Goal: Find contact information: Find contact information

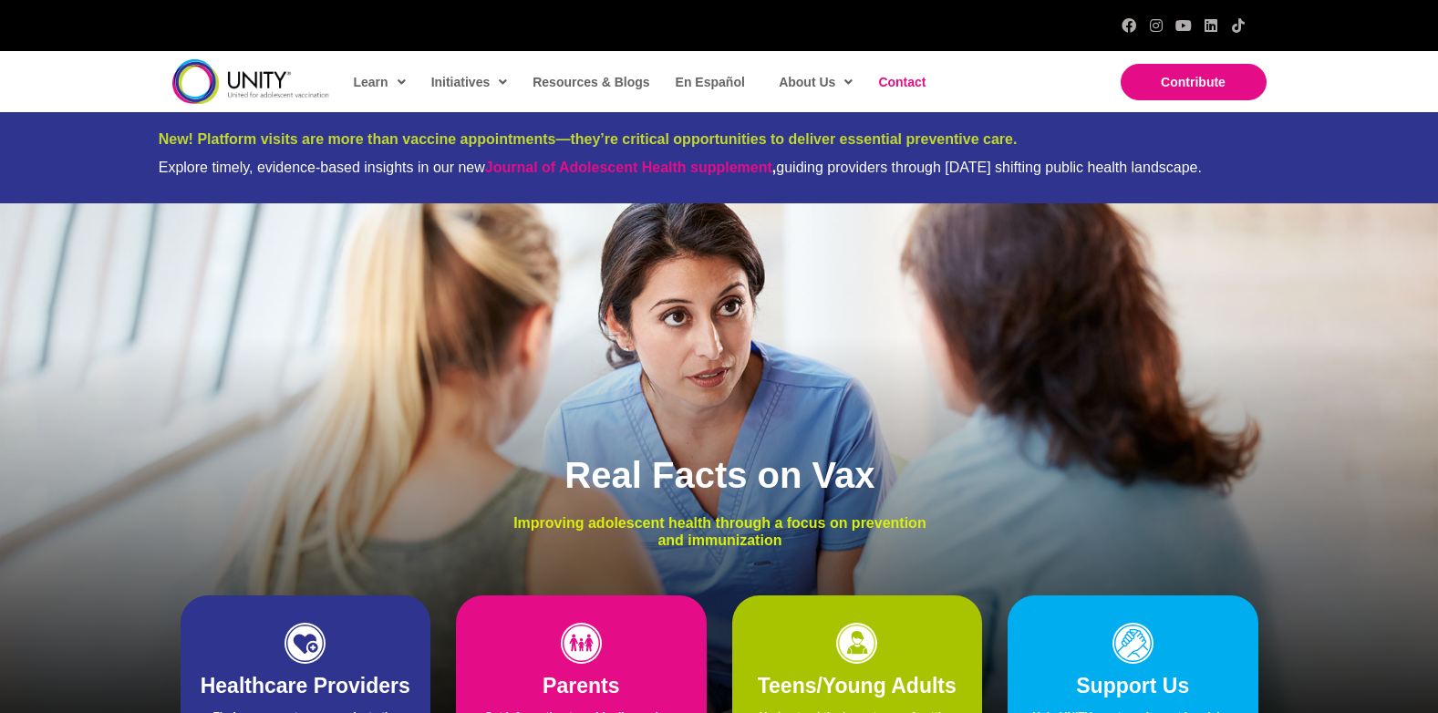
click at [896, 77] on span "Contact" at bounding box center [901, 82] width 47 height 15
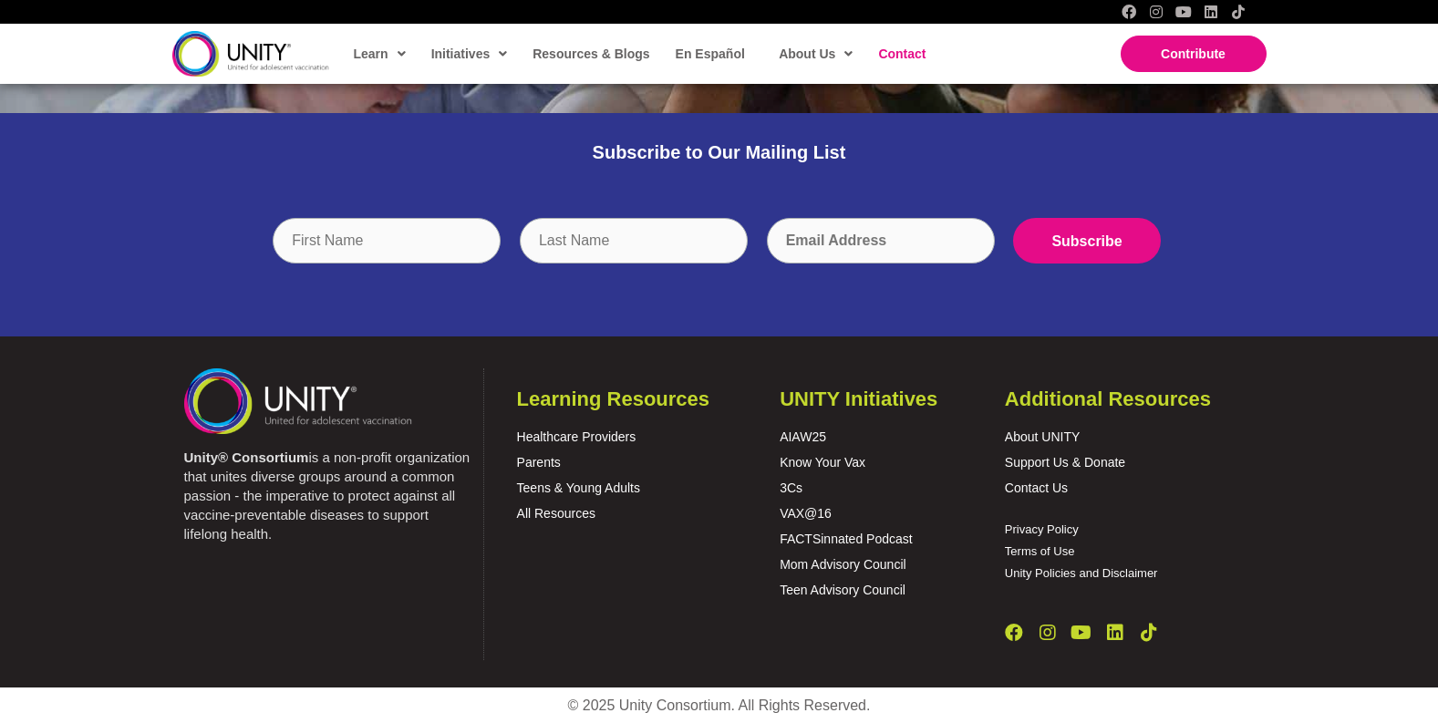
scroll to position [848, 0]
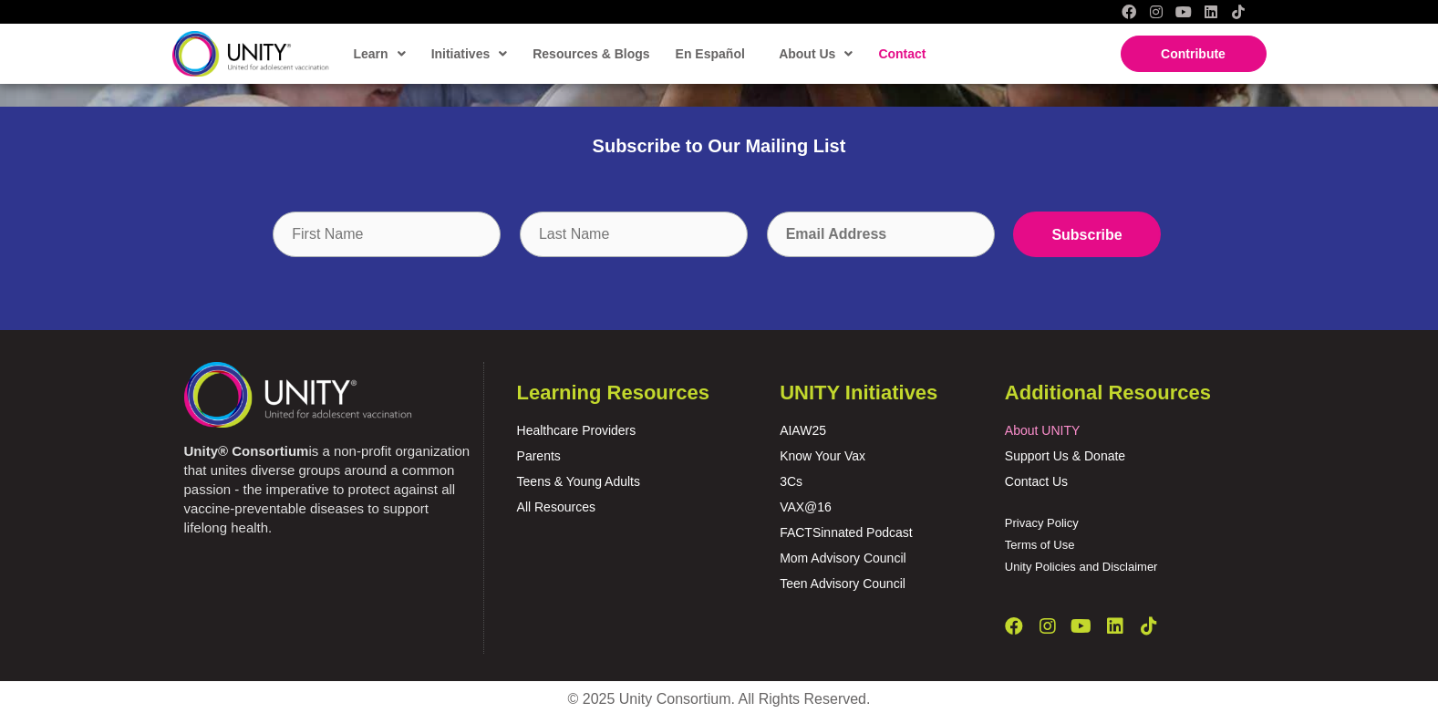
click at [1043, 431] on link "About UNITY" at bounding box center [1042, 430] width 75 height 15
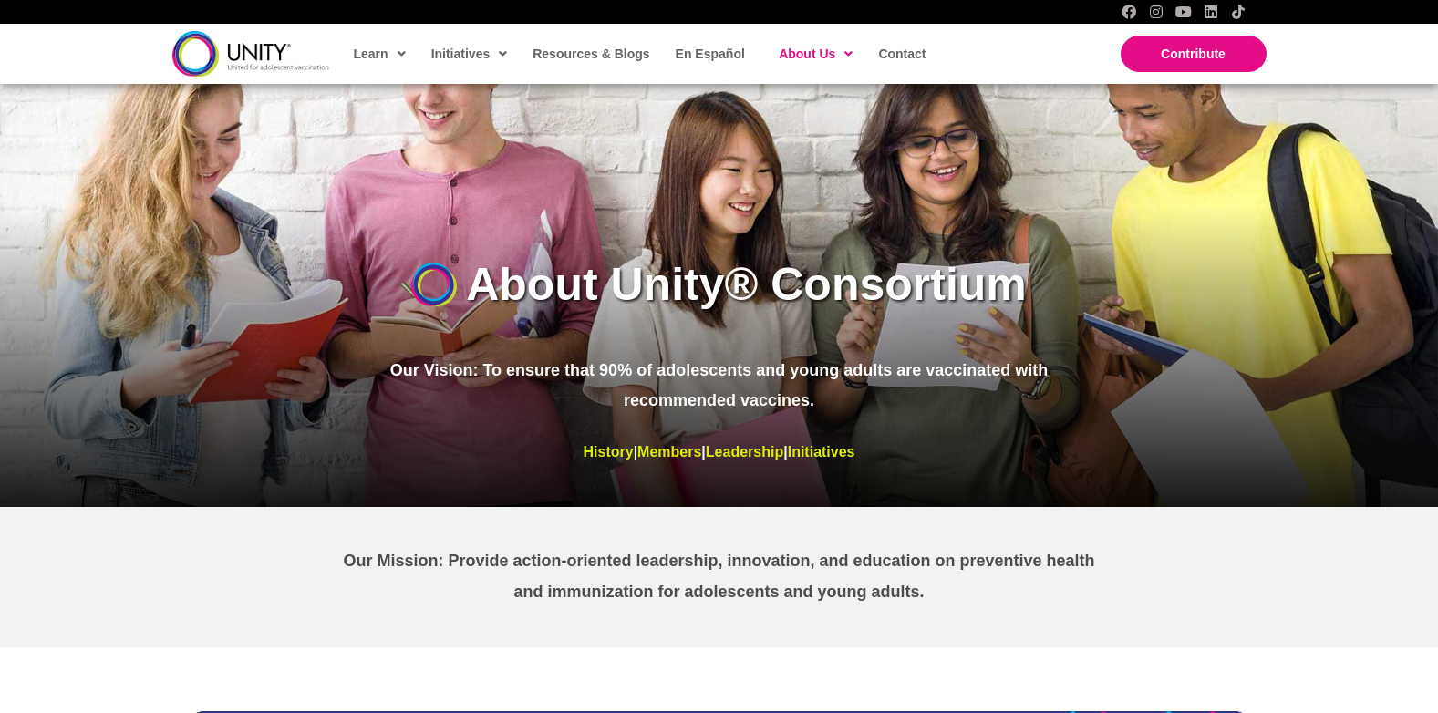
scroll to position [243, 0]
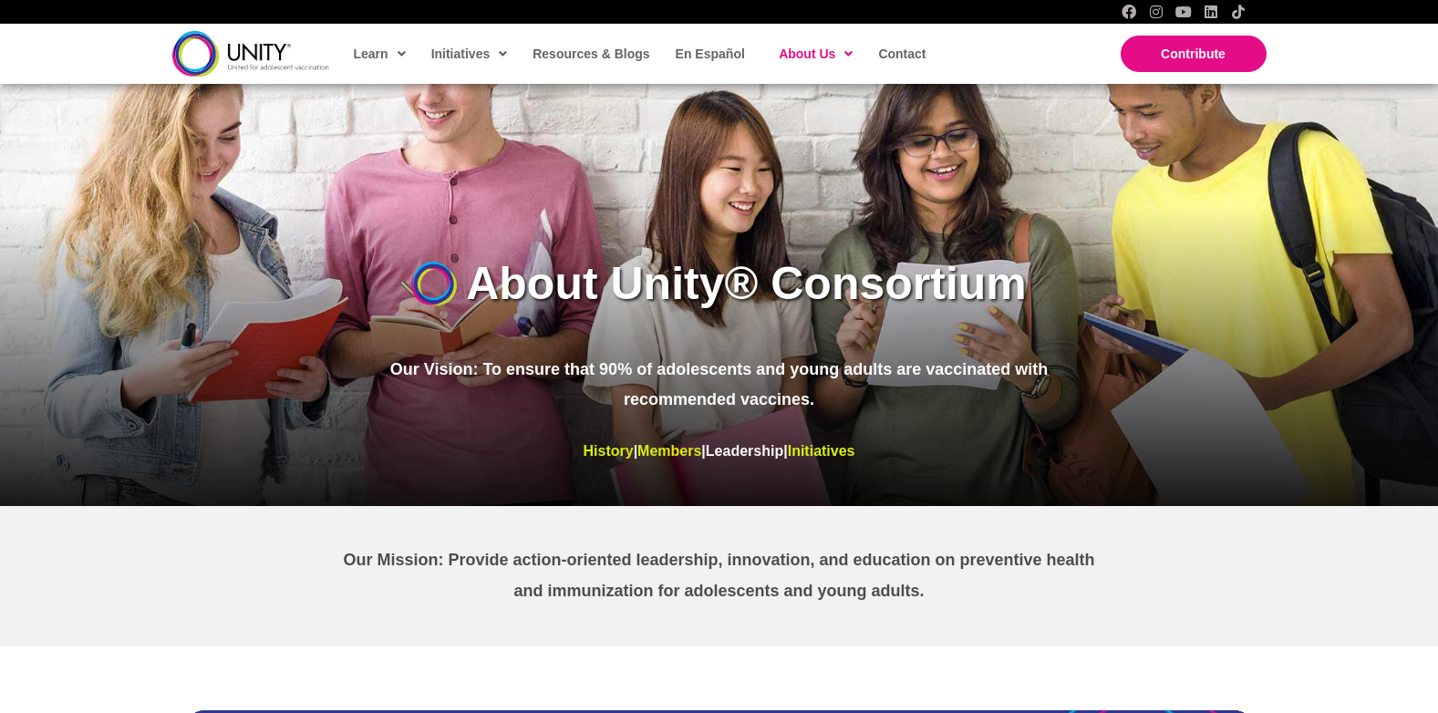
click at [743, 447] on link "Leadership" at bounding box center [745, 451] width 78 height 16
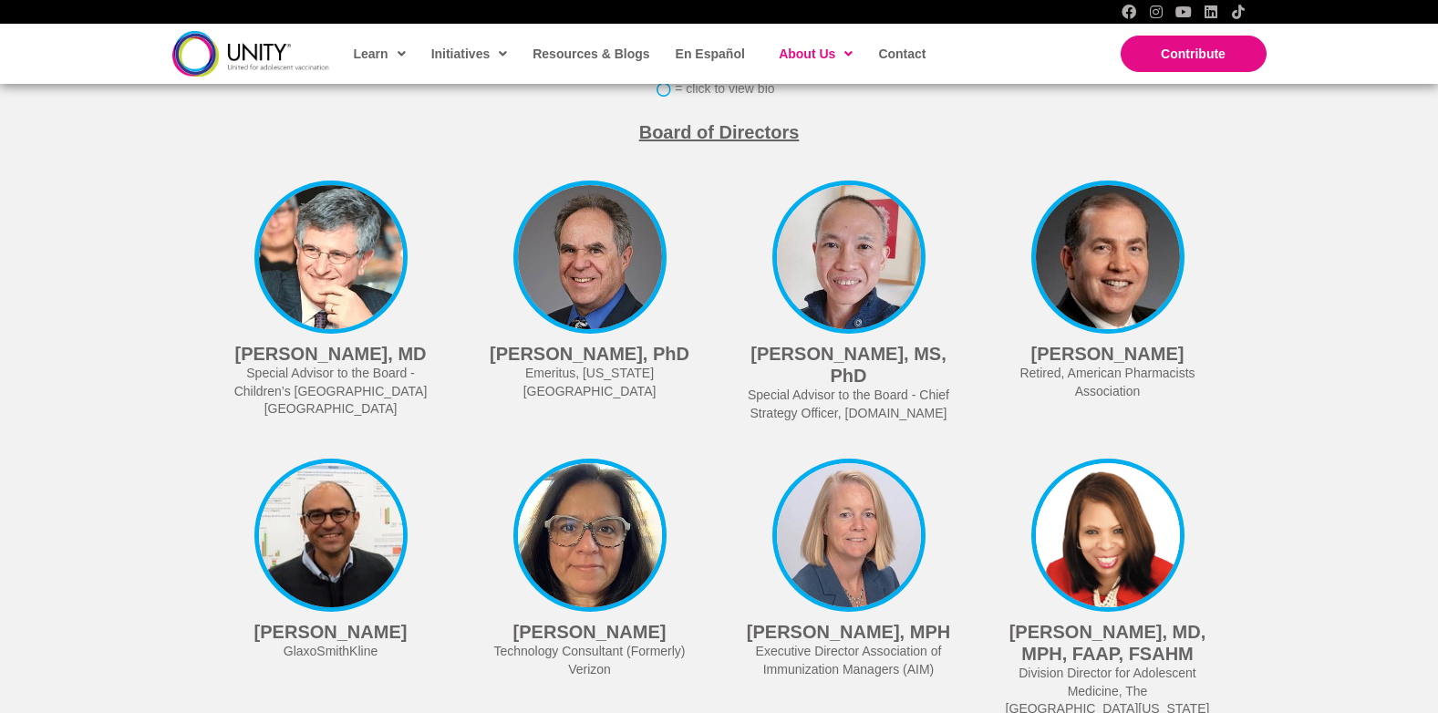
scroll to position [4258, 0]
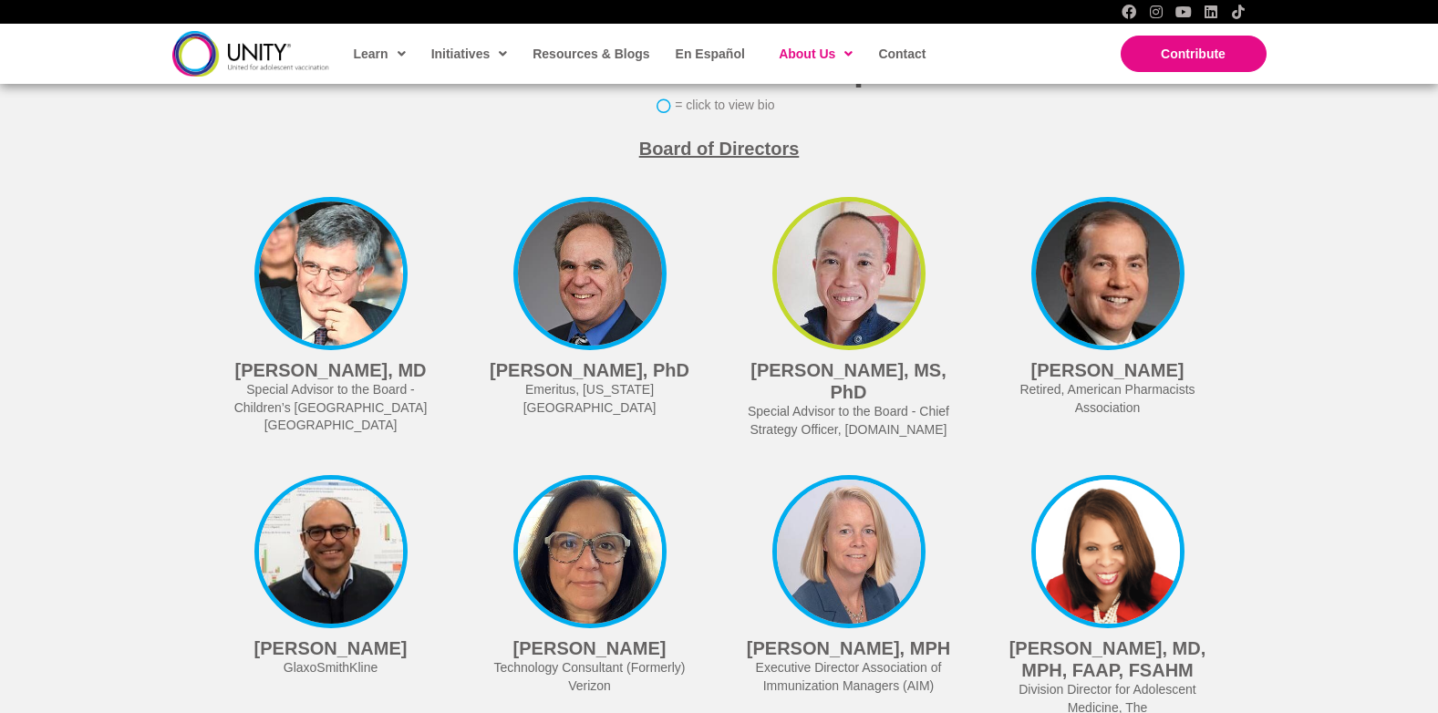
click at [805, 359] on h4 "[PERSON_NAME], MS, PhD" at bounding box center [849, 381] width 204 height 44
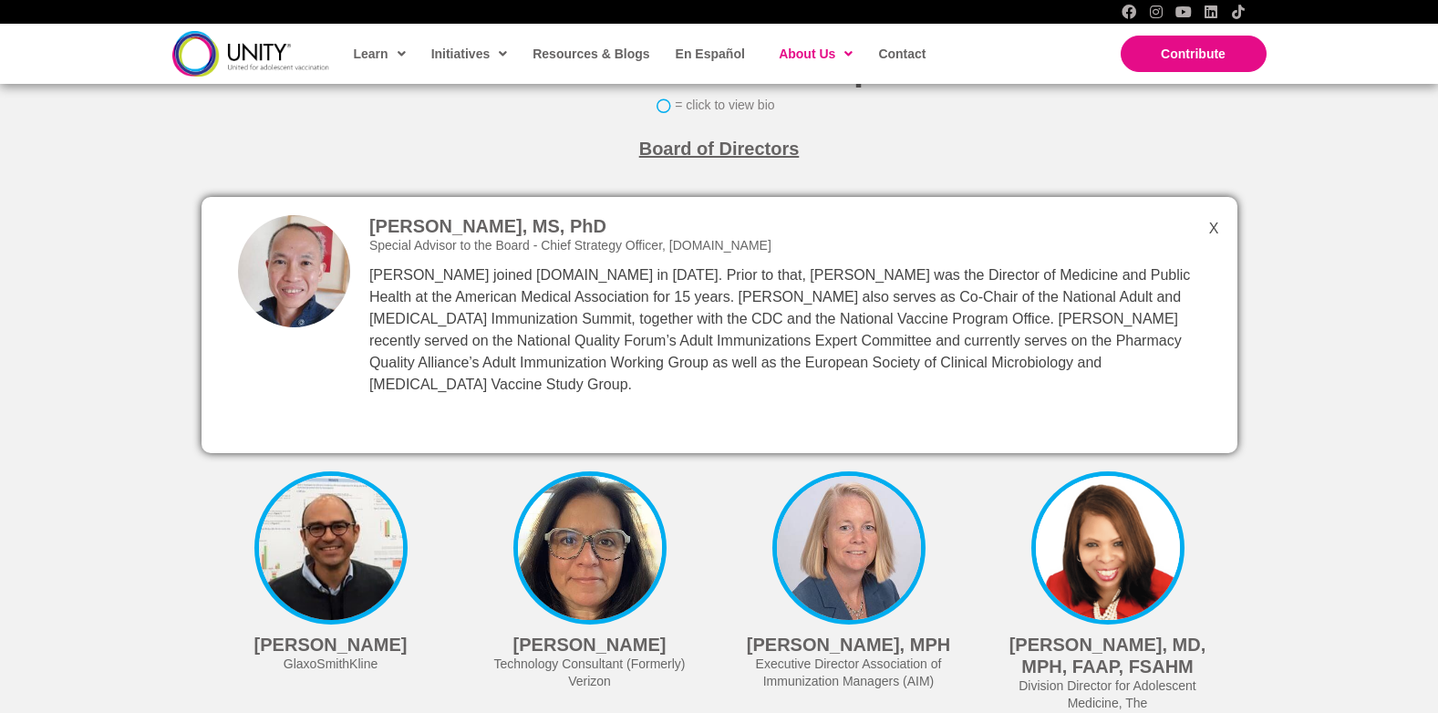
click at [1213, 205] on div "[PERSON_NAME], MS, PhD Special Advisor to the Board - Chief Strategy Officer, […" at bounding box center [720, 325] width 1036 height 256
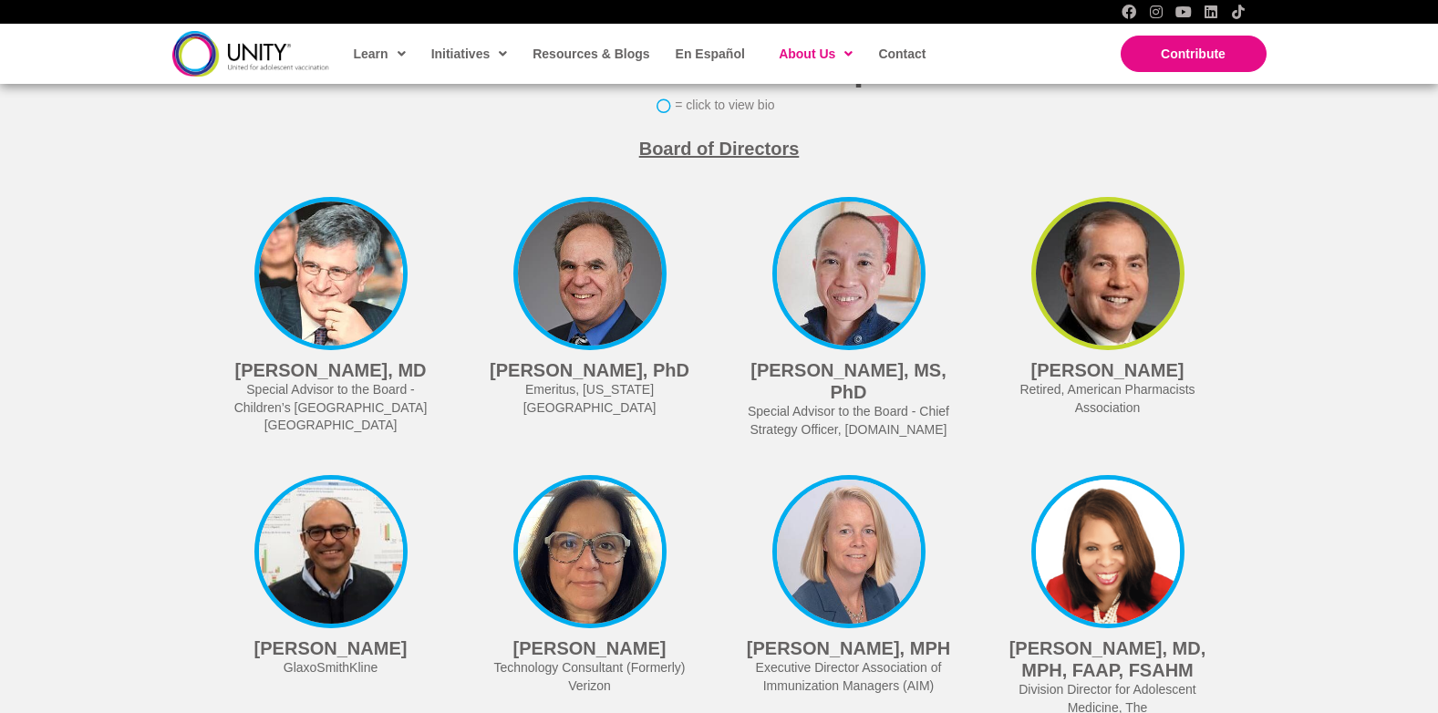
click at [1097, 308] on img at bounding box center [1107, 273] width 153 height 153
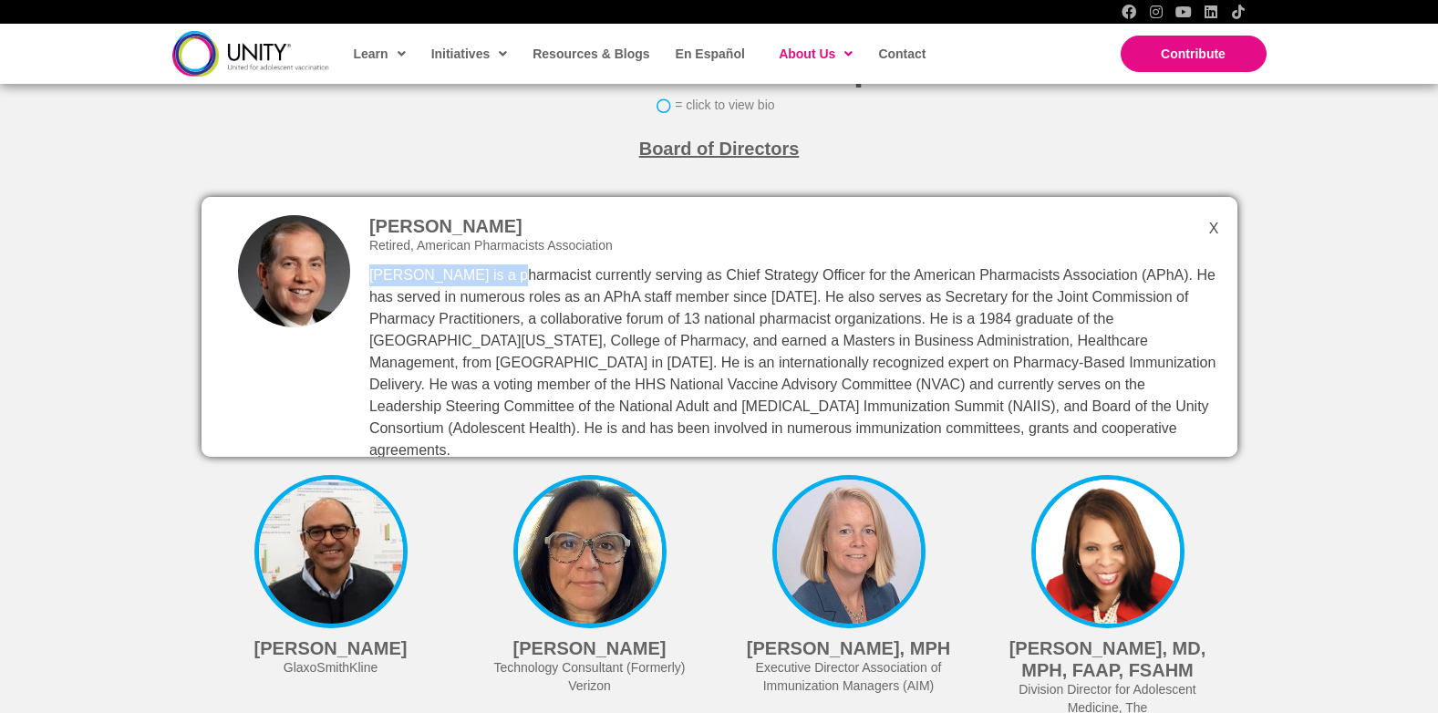
drag, startPoint x: 499, startPoint y: 250, endPoint x: 372, endPoint y: 256, distance: 126.9
click at [372, 264] on p "Mitchel C. Rothholz is a pharmacist currently serving as Chief Strategy Officer…" at bounding box center [794, 362] width 850 height 197
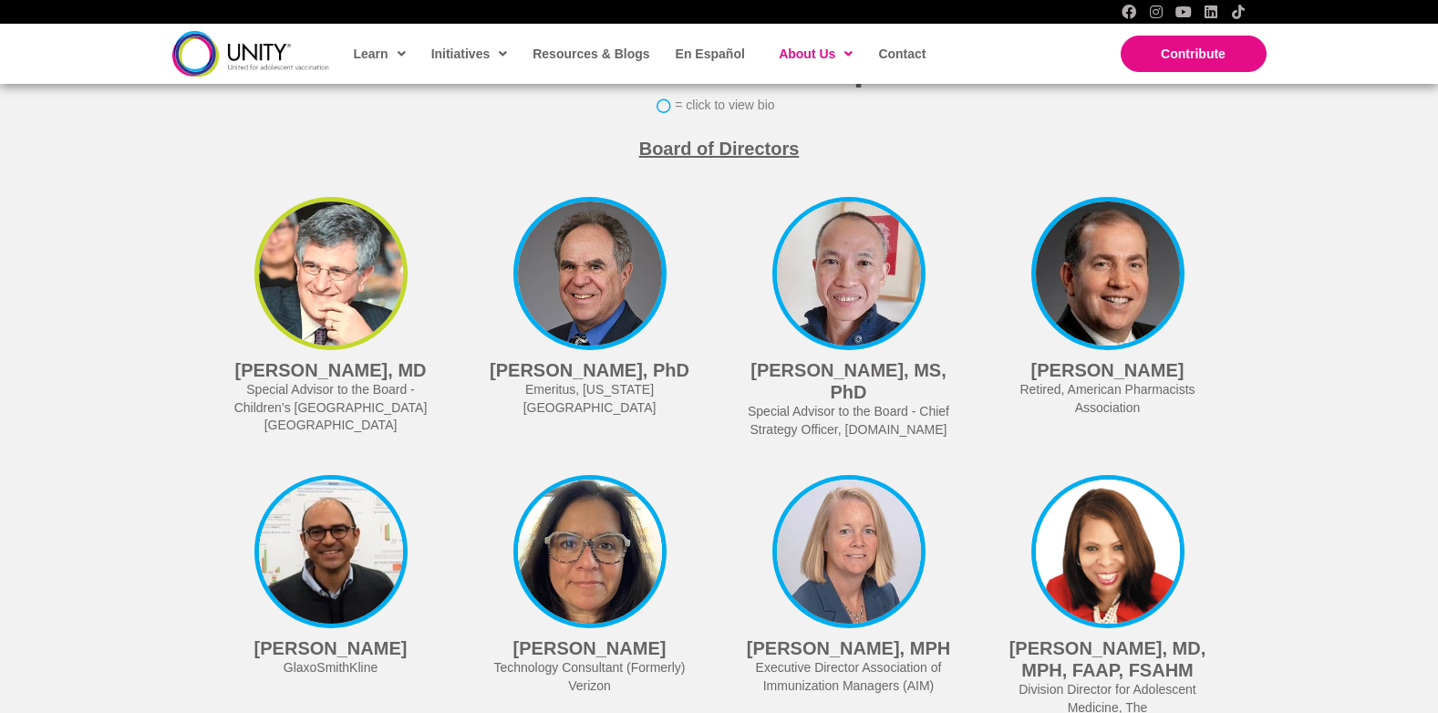
copy p "Mitchel C. Rothholz"
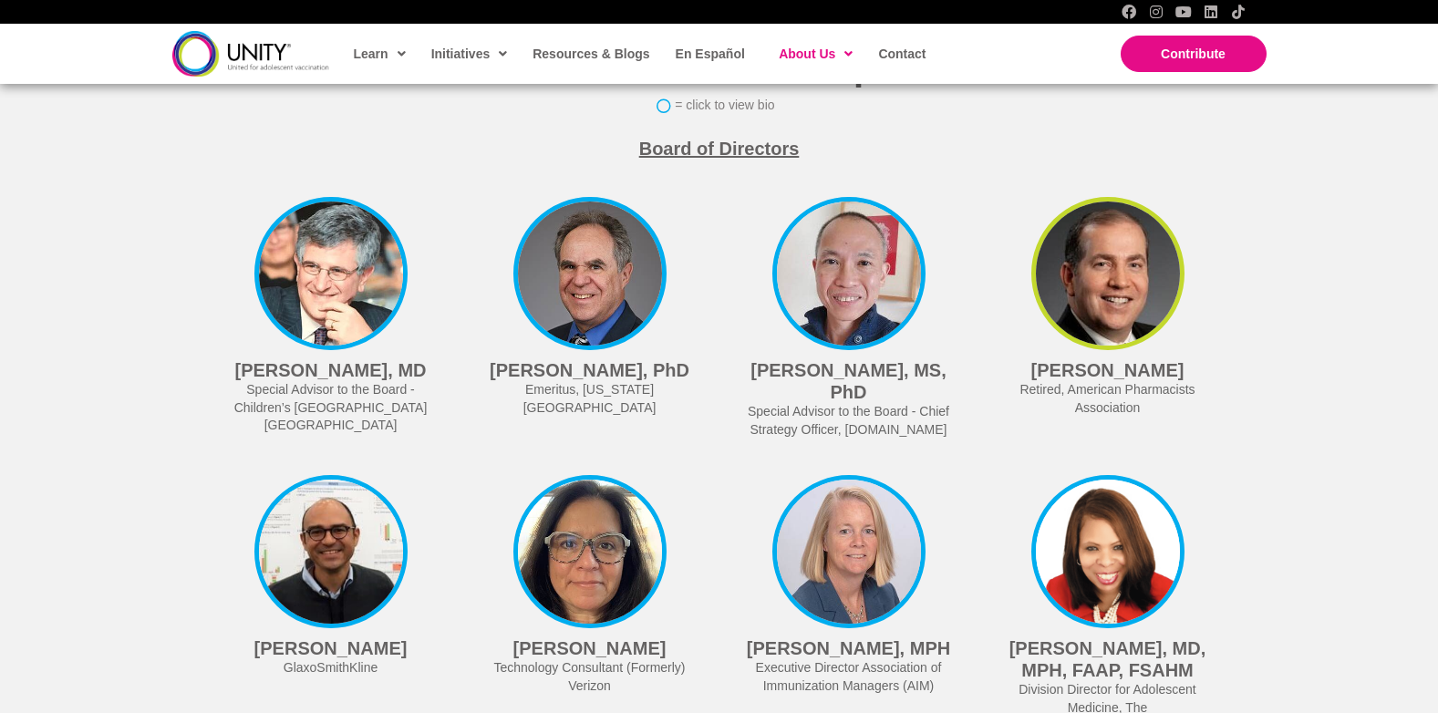
click at [1086, 245] on img at bounding box center [1107, 273] width 153 height 153
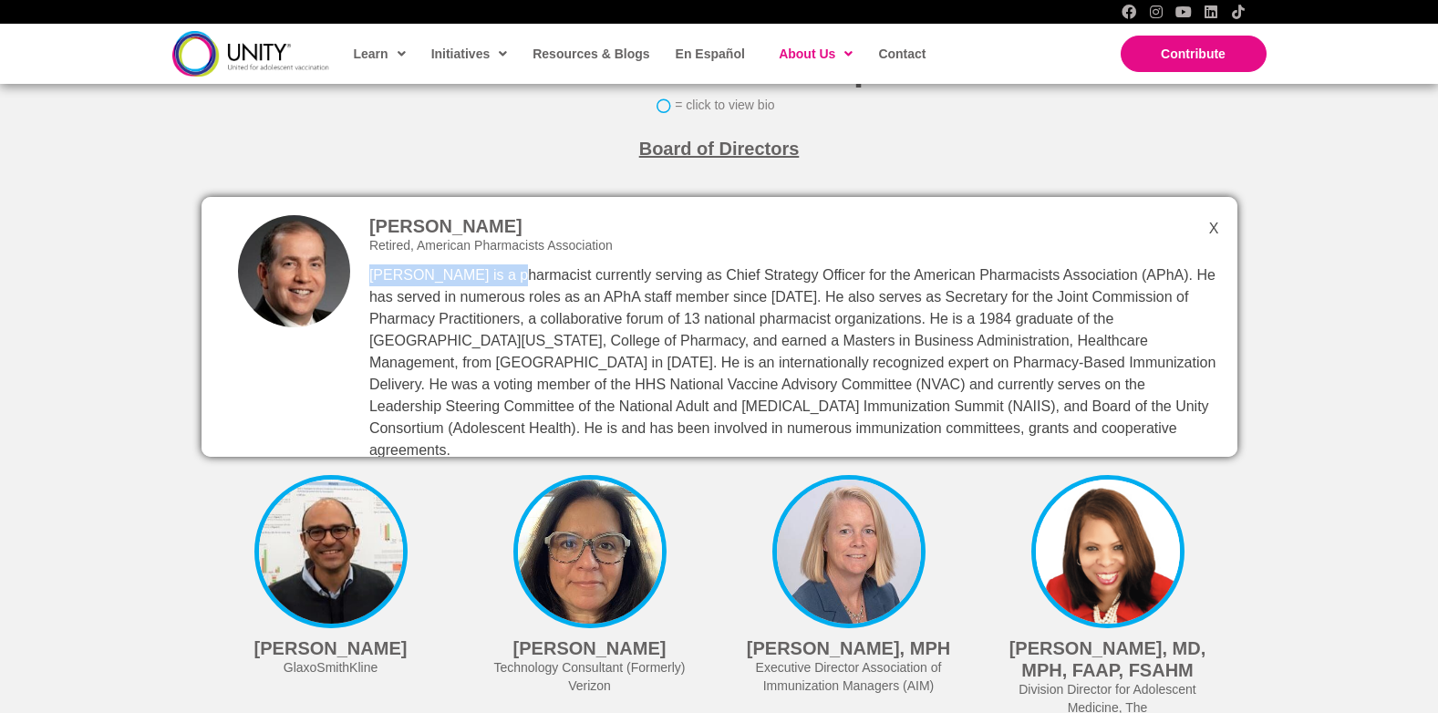
copy p "Mitchel C. Rothholz"
click at [147, 535] on div "UNITY Leadership = click to view bio Board of Directors Paul Offit, MD Special …" at bounding box center [719, 657] width 1438 height 1354
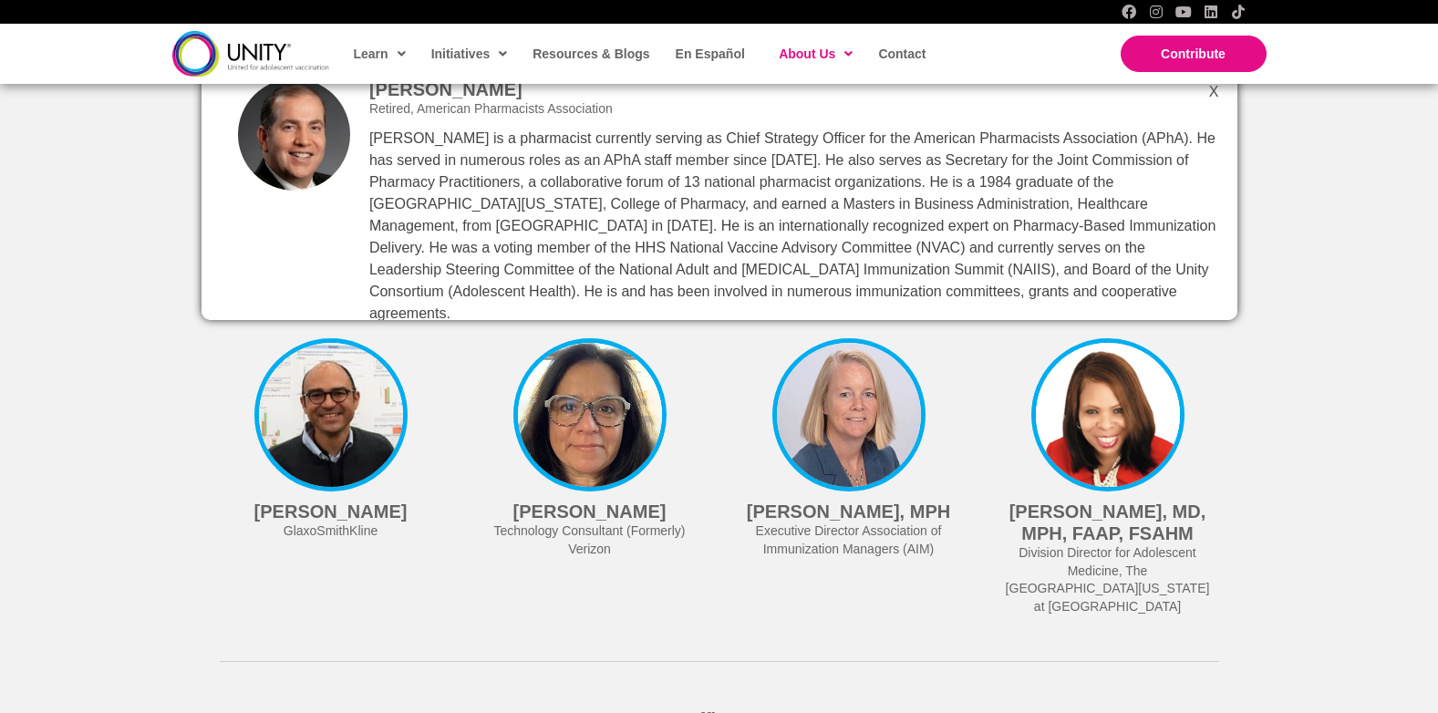
scroll to position [4404, 0]
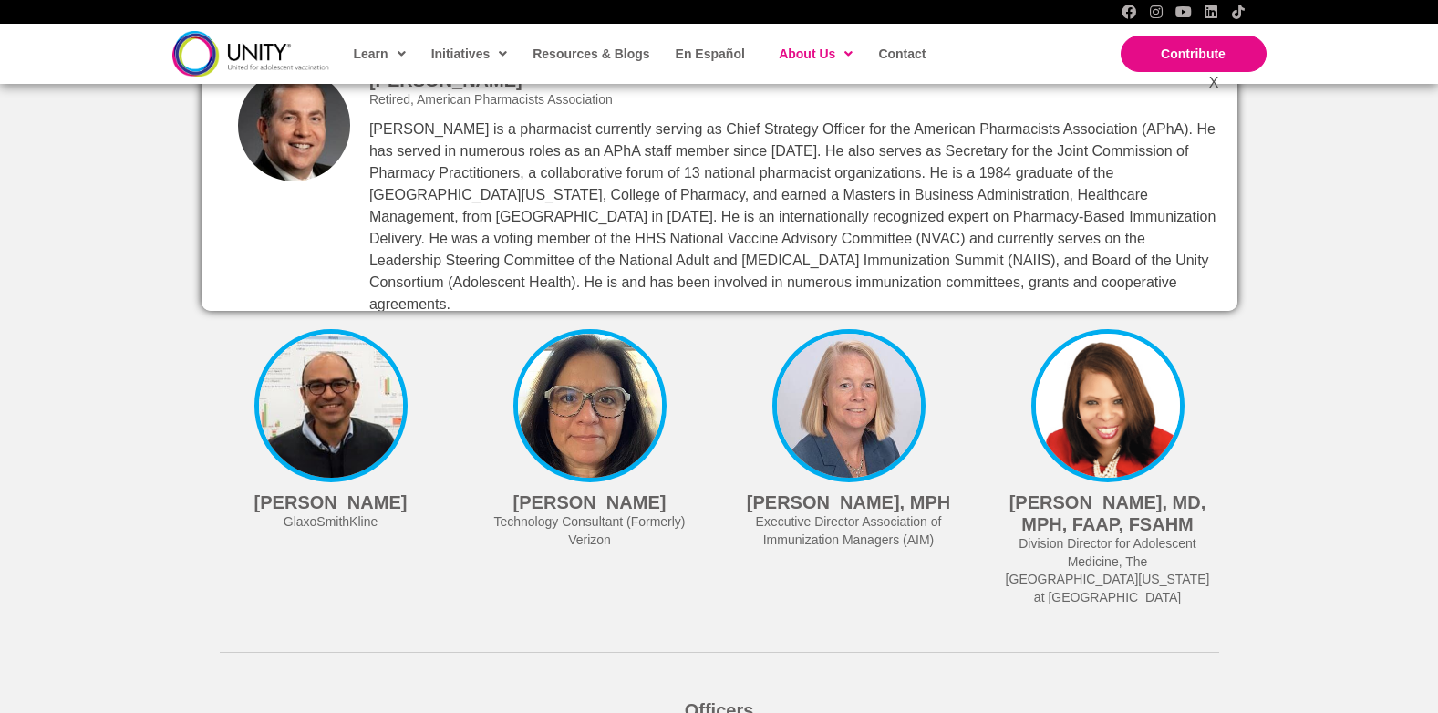
click at [1359, 571] on div "UNITY Leadership = click to view bio Board of Directors Paul Offit, MD Special …" at bounding box center [719, 511] width 1438 height 1354
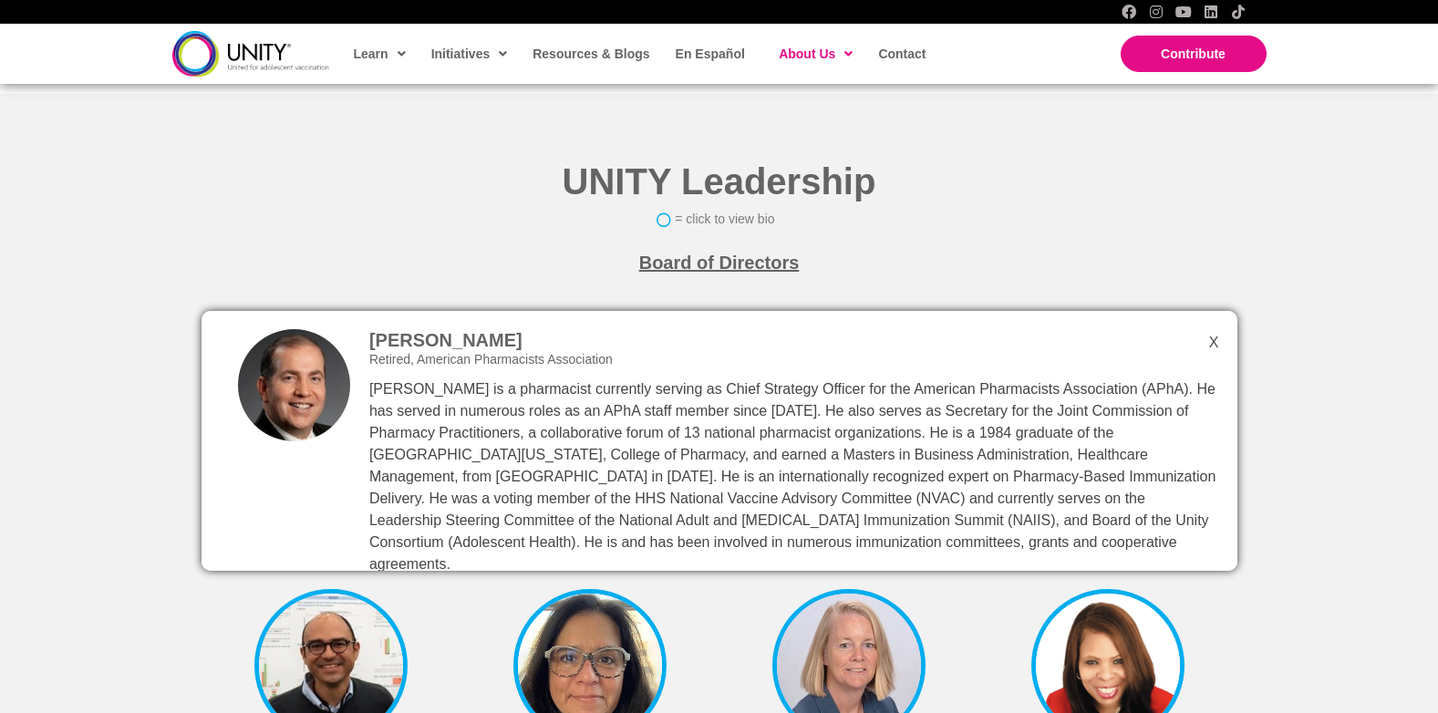
scroll to position [4137, 0]
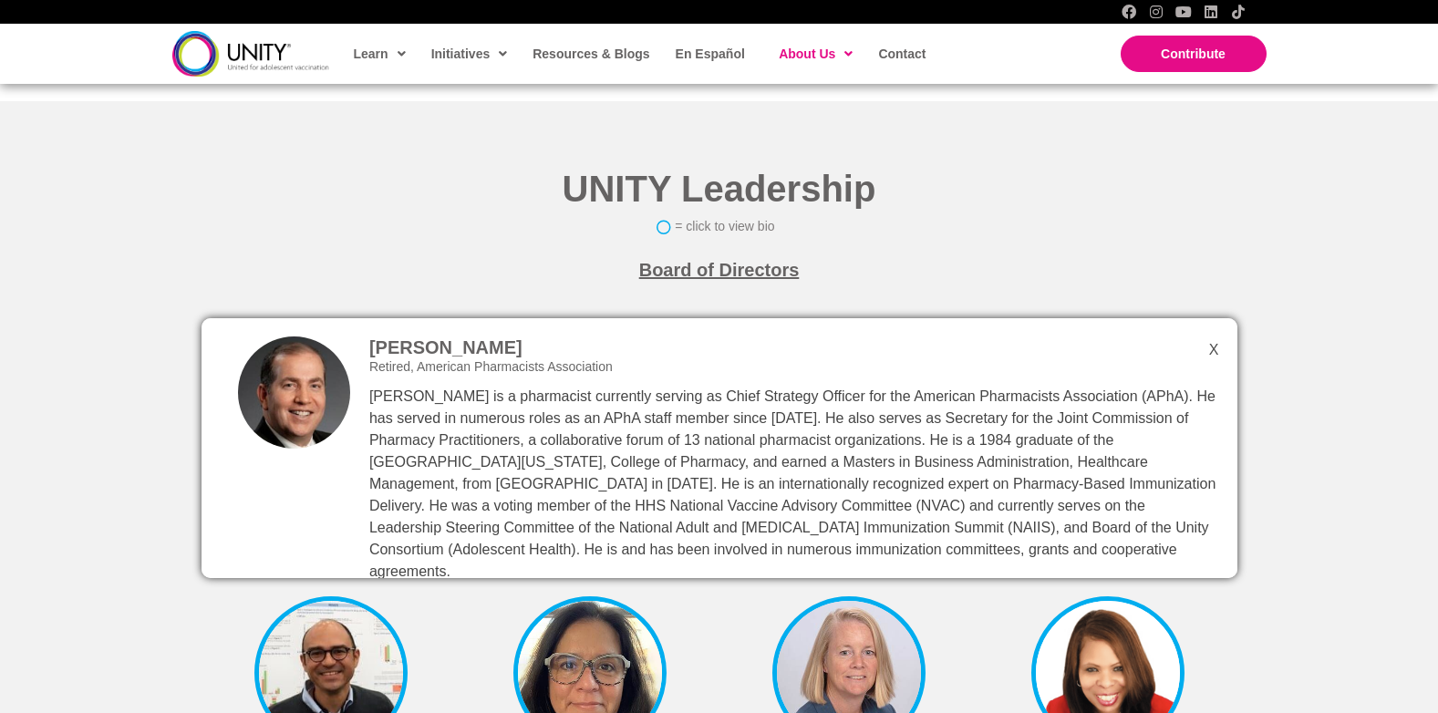
click at [1211, 324] on div "Mitchel Rothholz Retired, American Pharmacists Association" at bounding box center [720, 448] width 1036 height 260
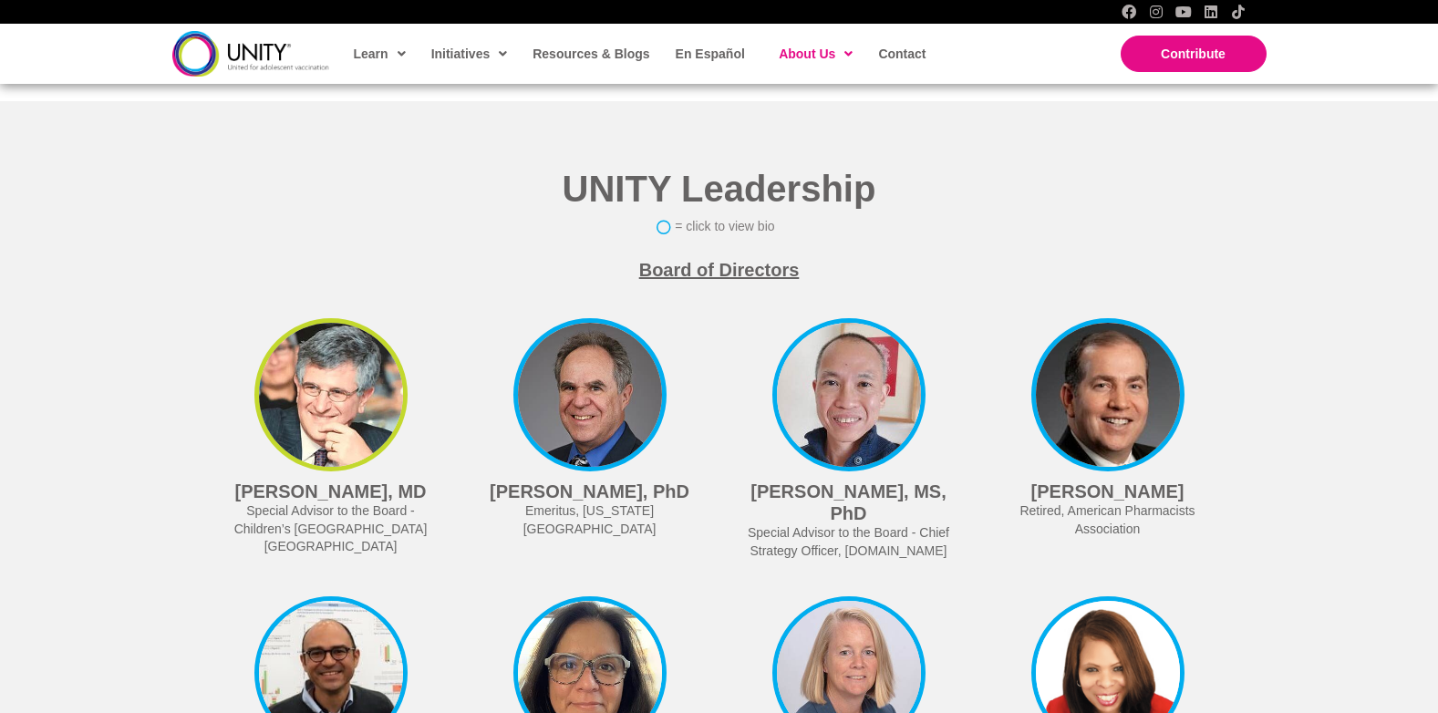
click at [327, 366] on img at bounding box center [330, 394] width 153 height 153
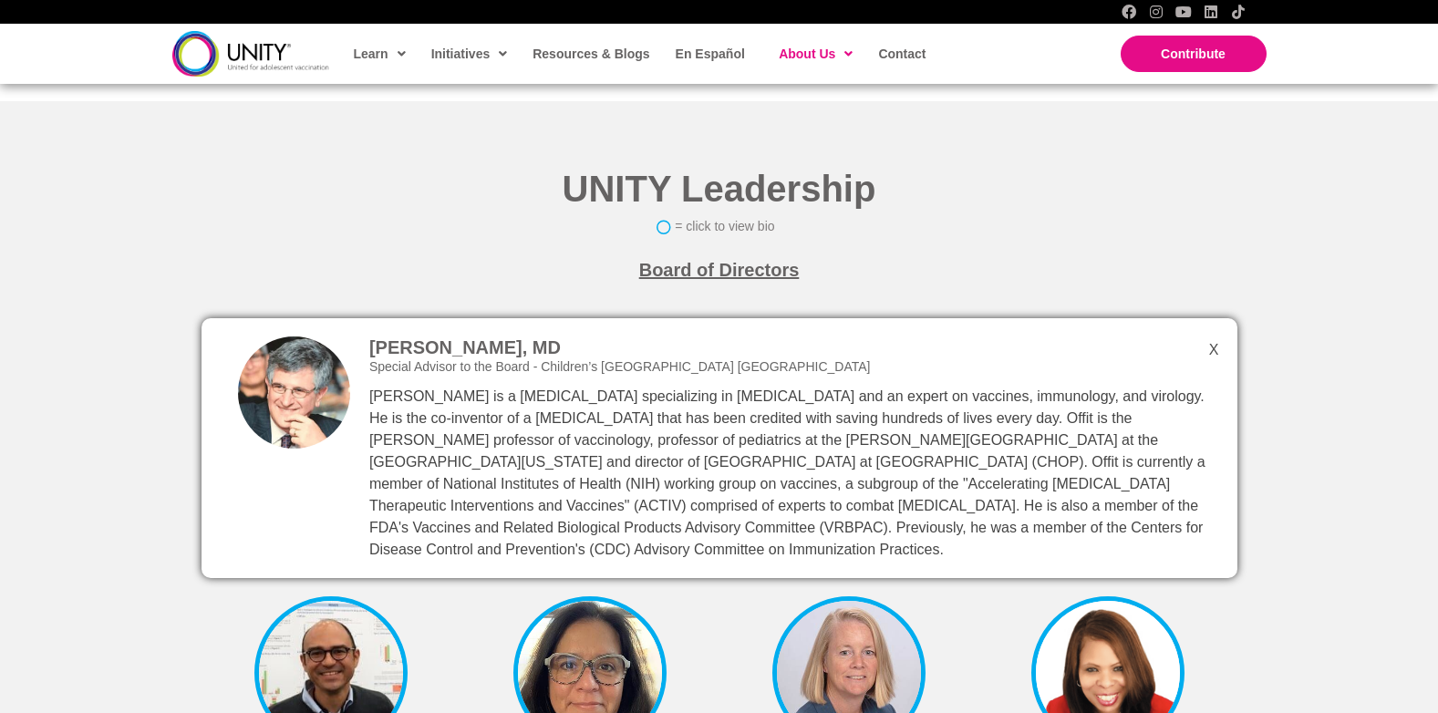
click at [530, 180] on h2 "UNITY Leadership" at bounding box center [720, 188] width 1036 height 47
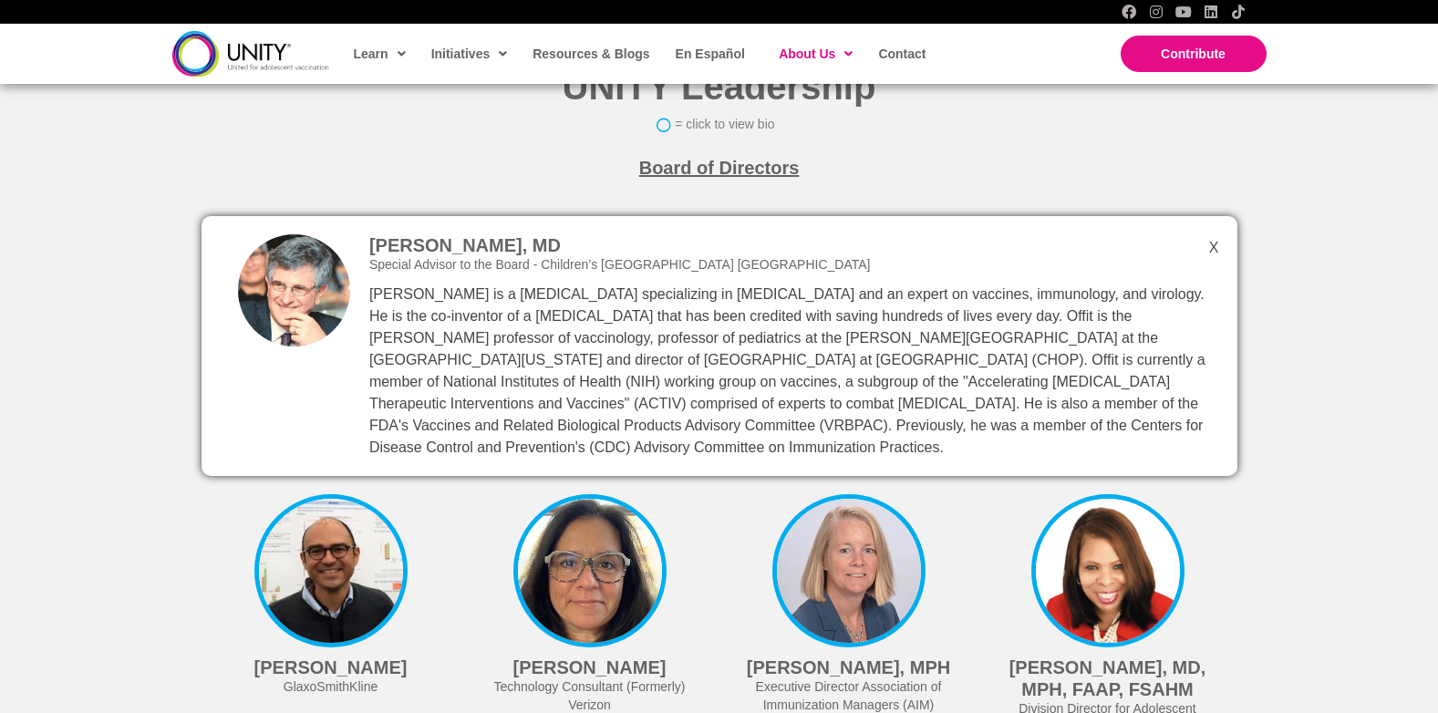
scroll to position [4258, 0]
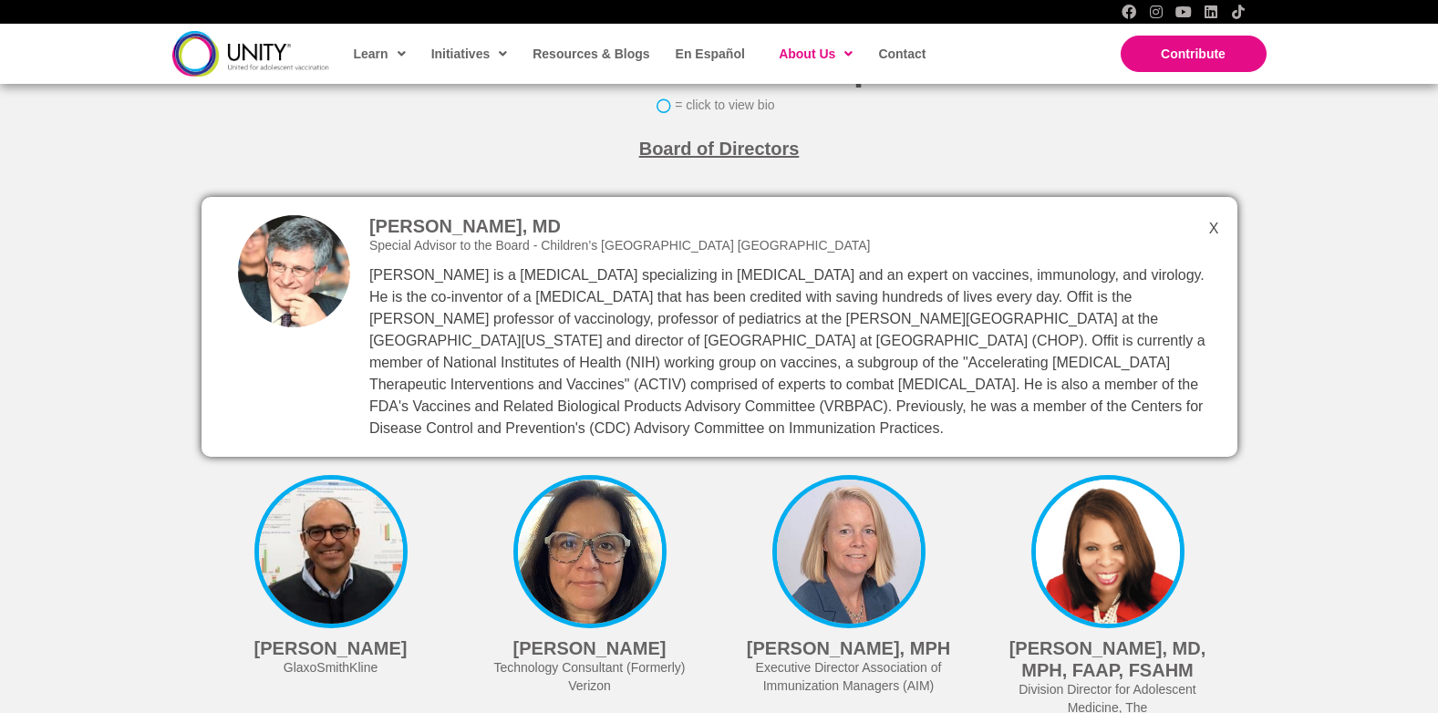
click at [1215, 207] on div "Paul Offit, MD Special Advisor to the Board - Children’s Hospital of Philadelph…" at bounding box center [720, 327] width 1036 height 260
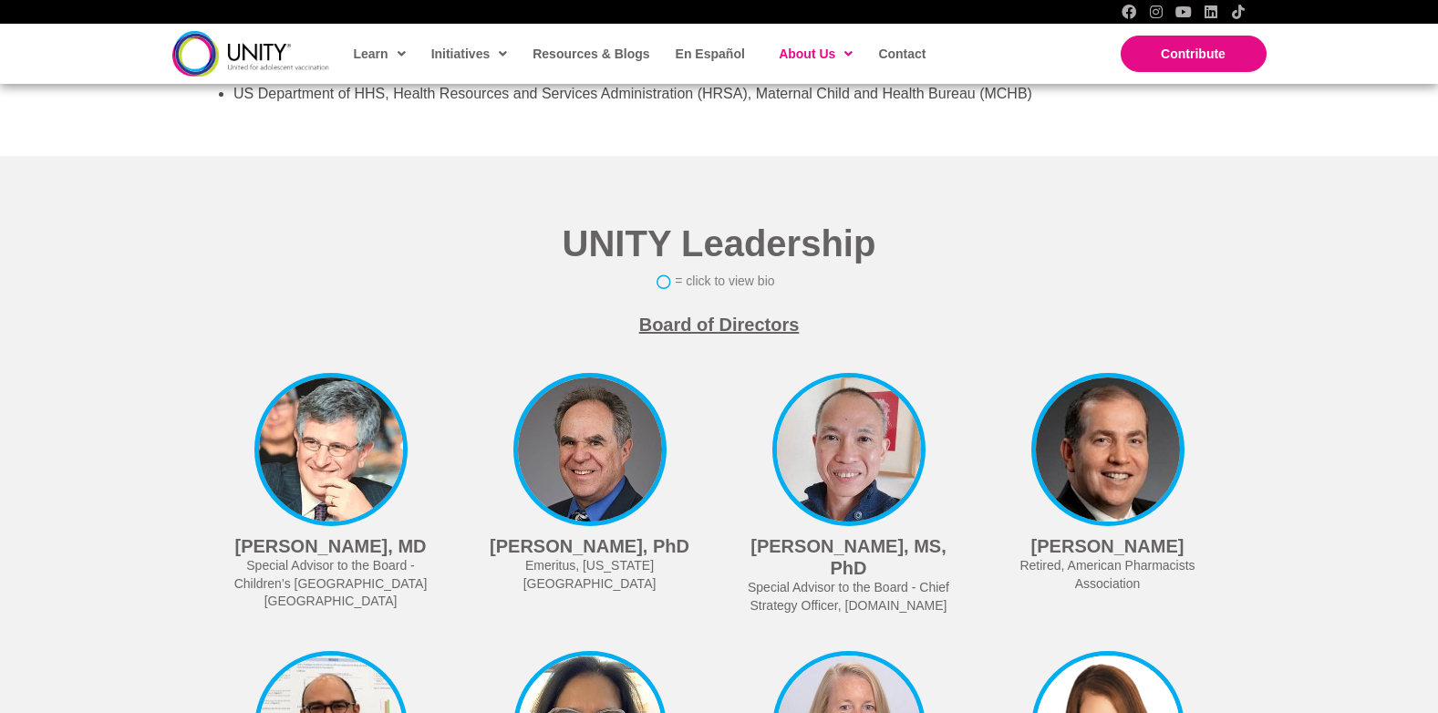
scroll to position [4064, 0]
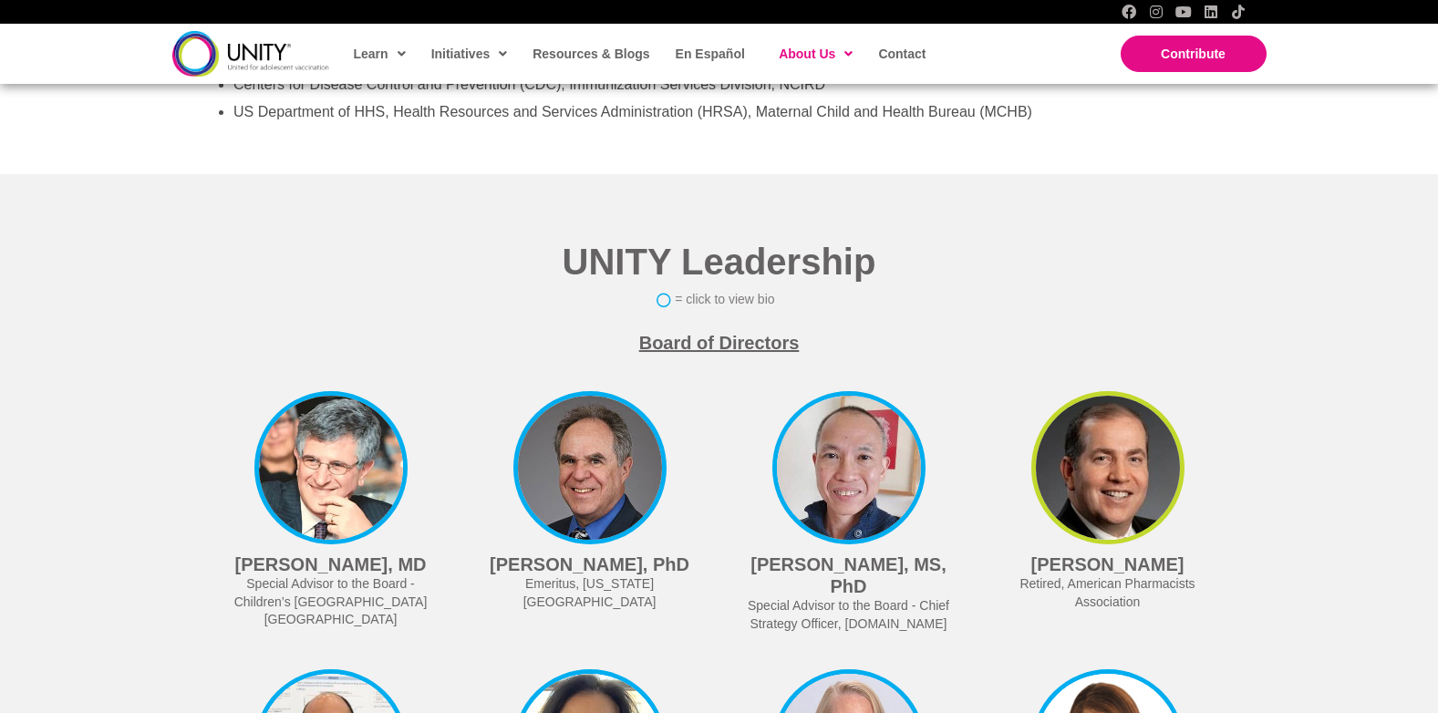
click at [1105, 440] on img at bounding box center [1107, 467] width 153 height 153
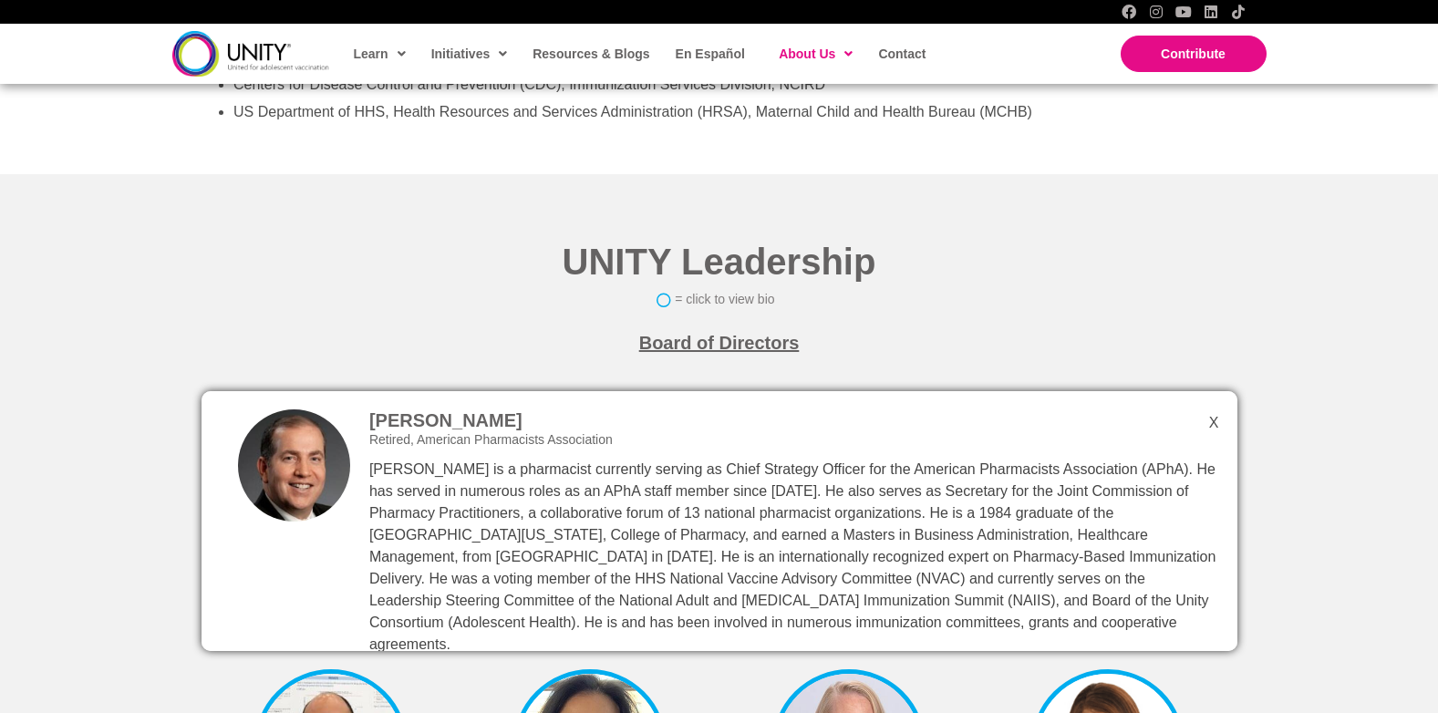
click at [1081, 255] on h2 "UNITY Leadership" at bounding box center [720, 261] width 1036 height 47
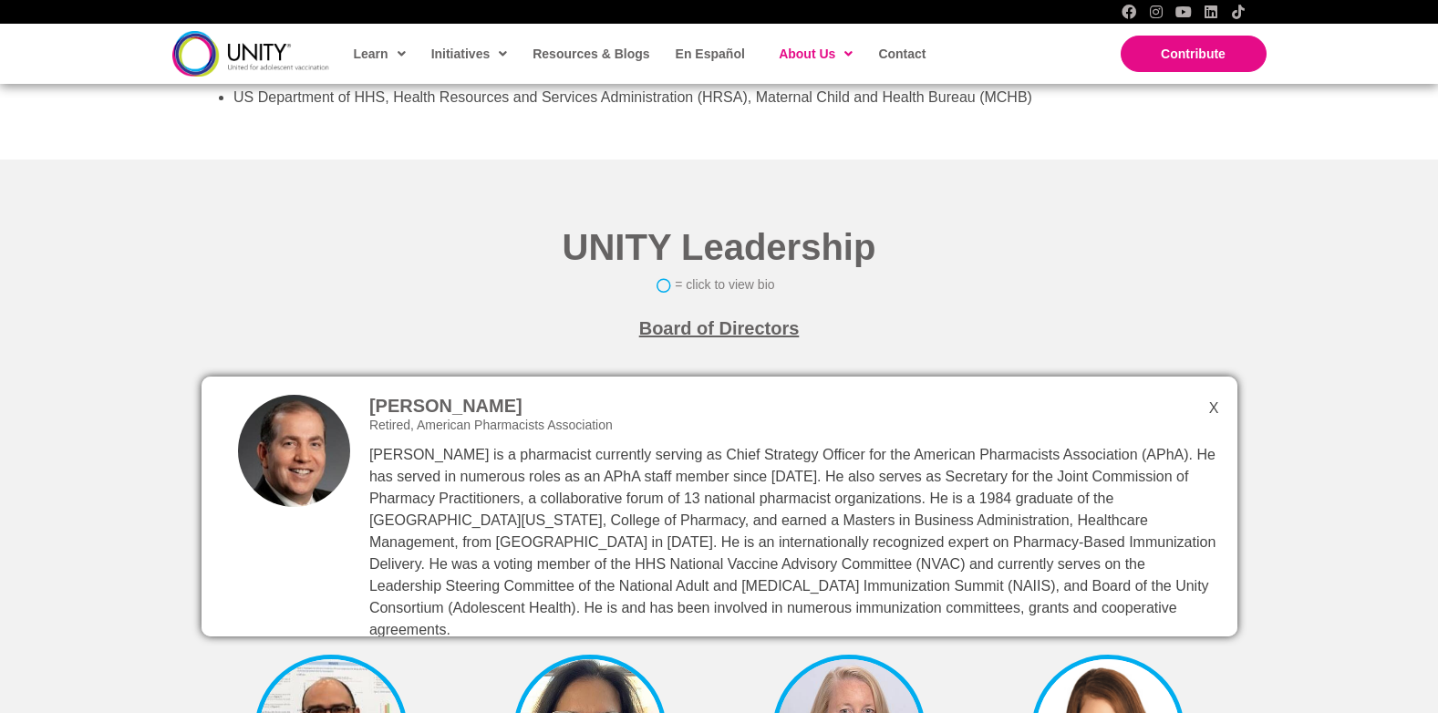
scroll to position [4070, 0]
